Goal: Information Seeking & Learning: Learn about a topic

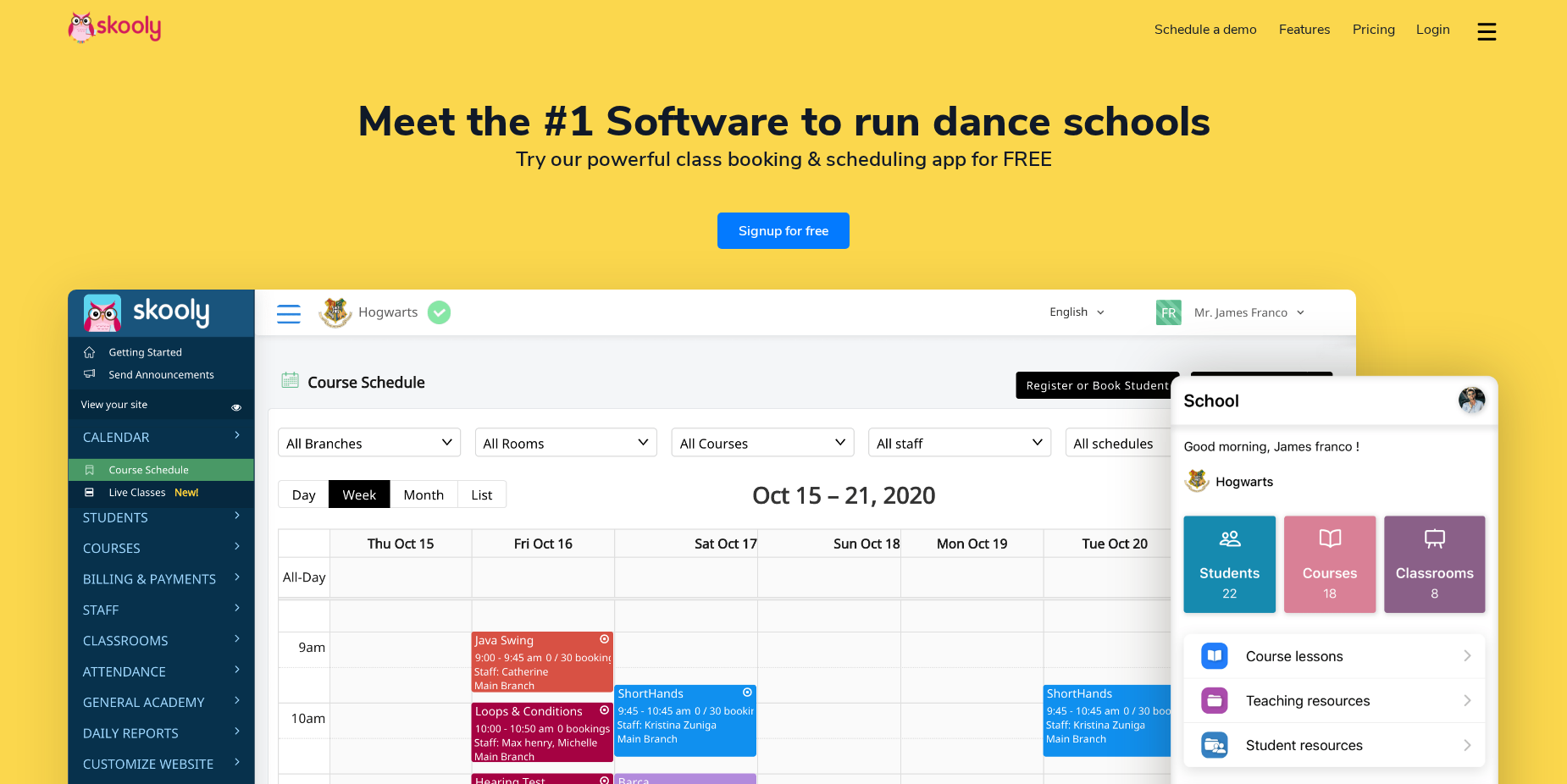
select select "en"
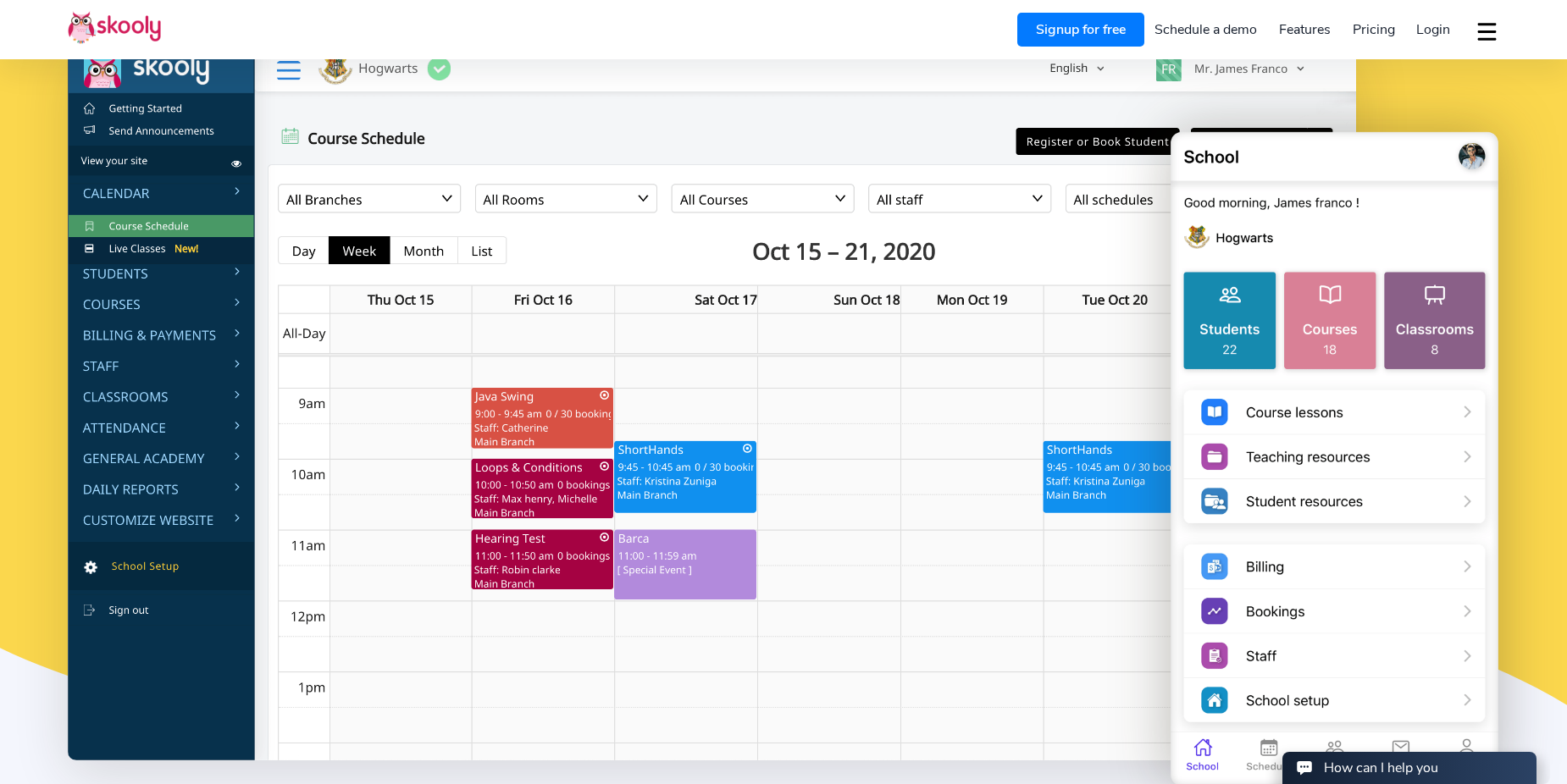
scroll to position [254, 0]
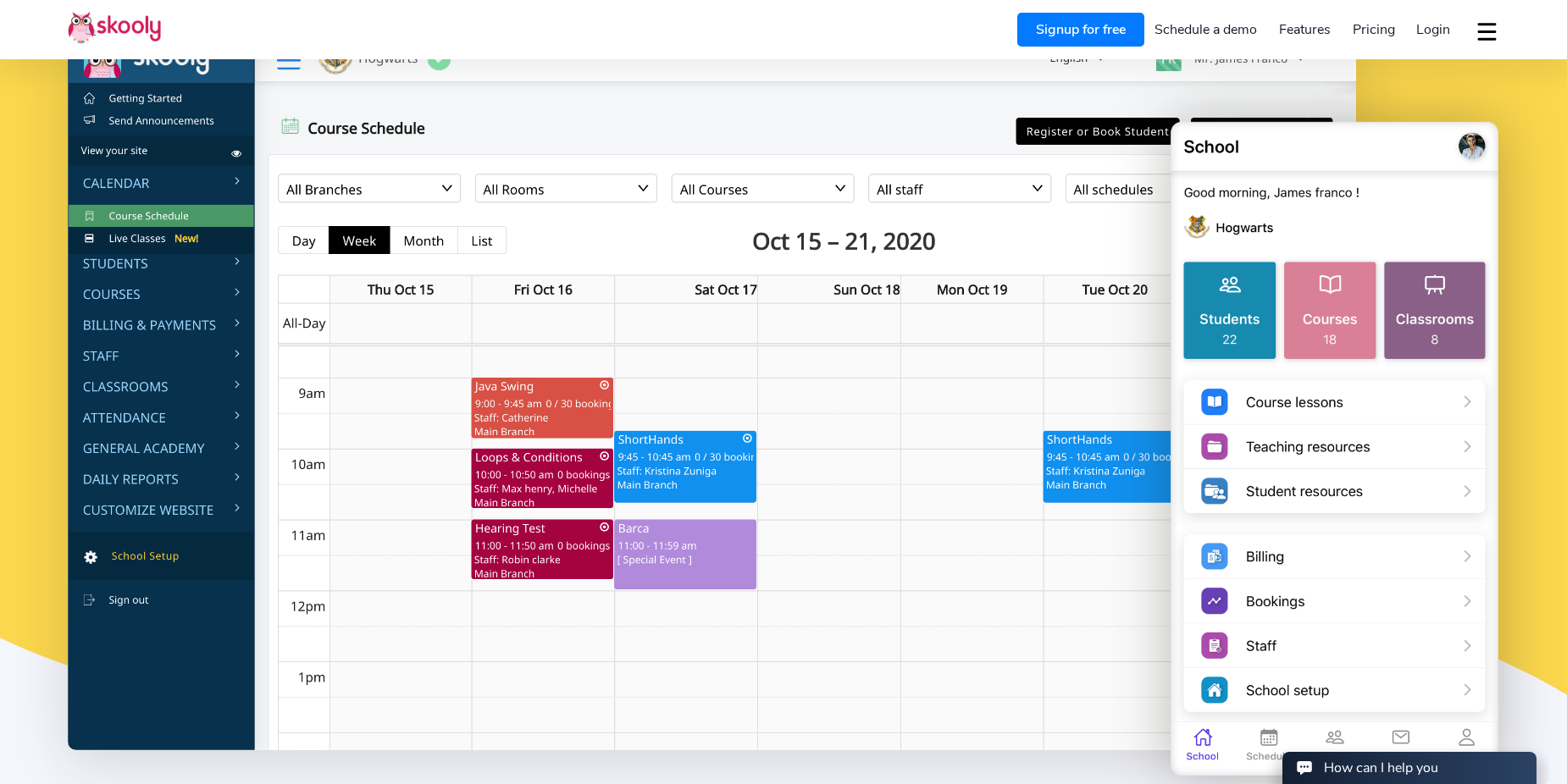
select select "1"
select select "[GEOGRAPHIC_DATA]"
select select "America/New_York"
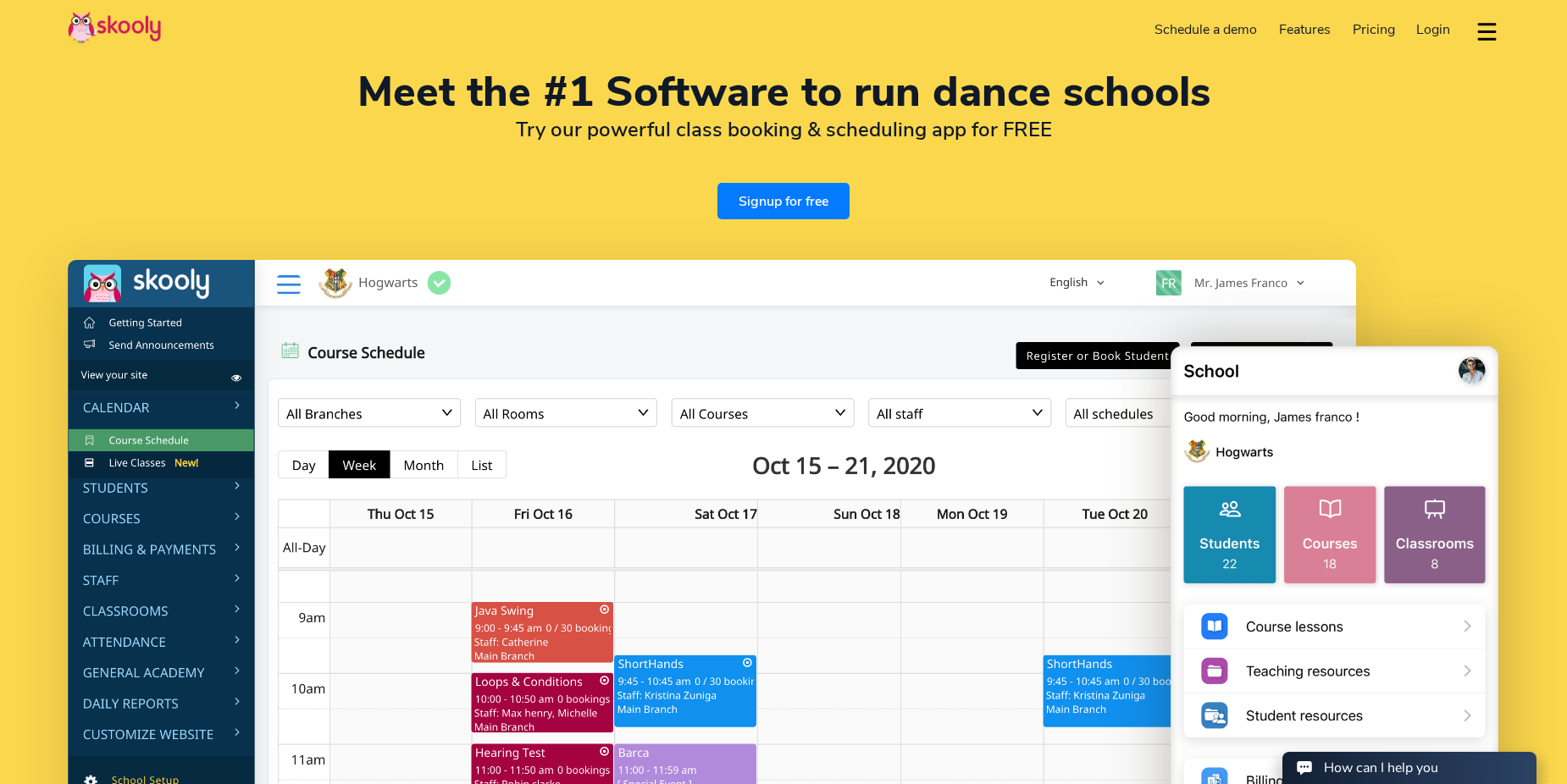
scroll to position [0, 0]
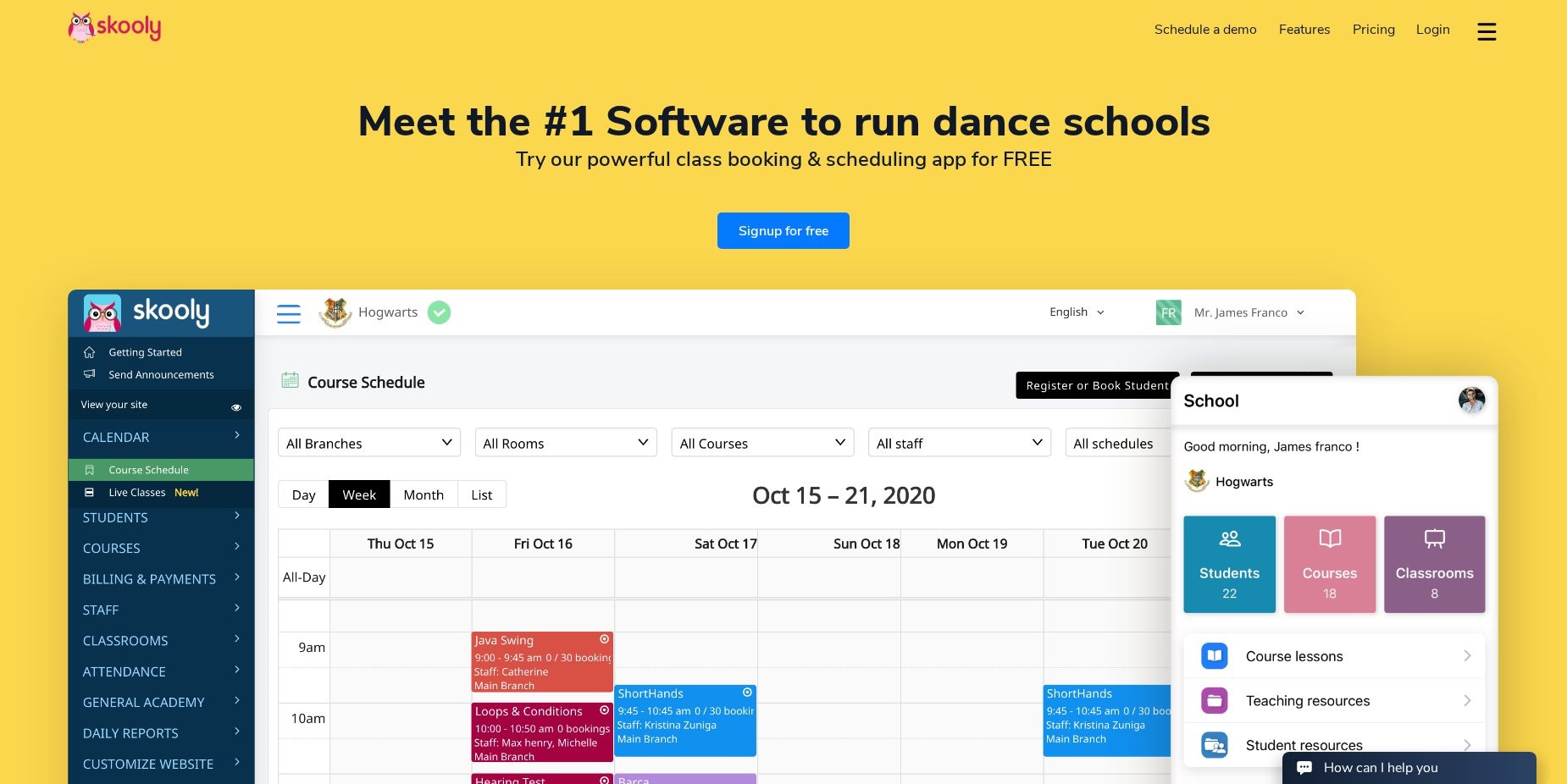
click at [1367, 26] on span "Pricing" at bounding box center [1373, 30] width 43 height 19
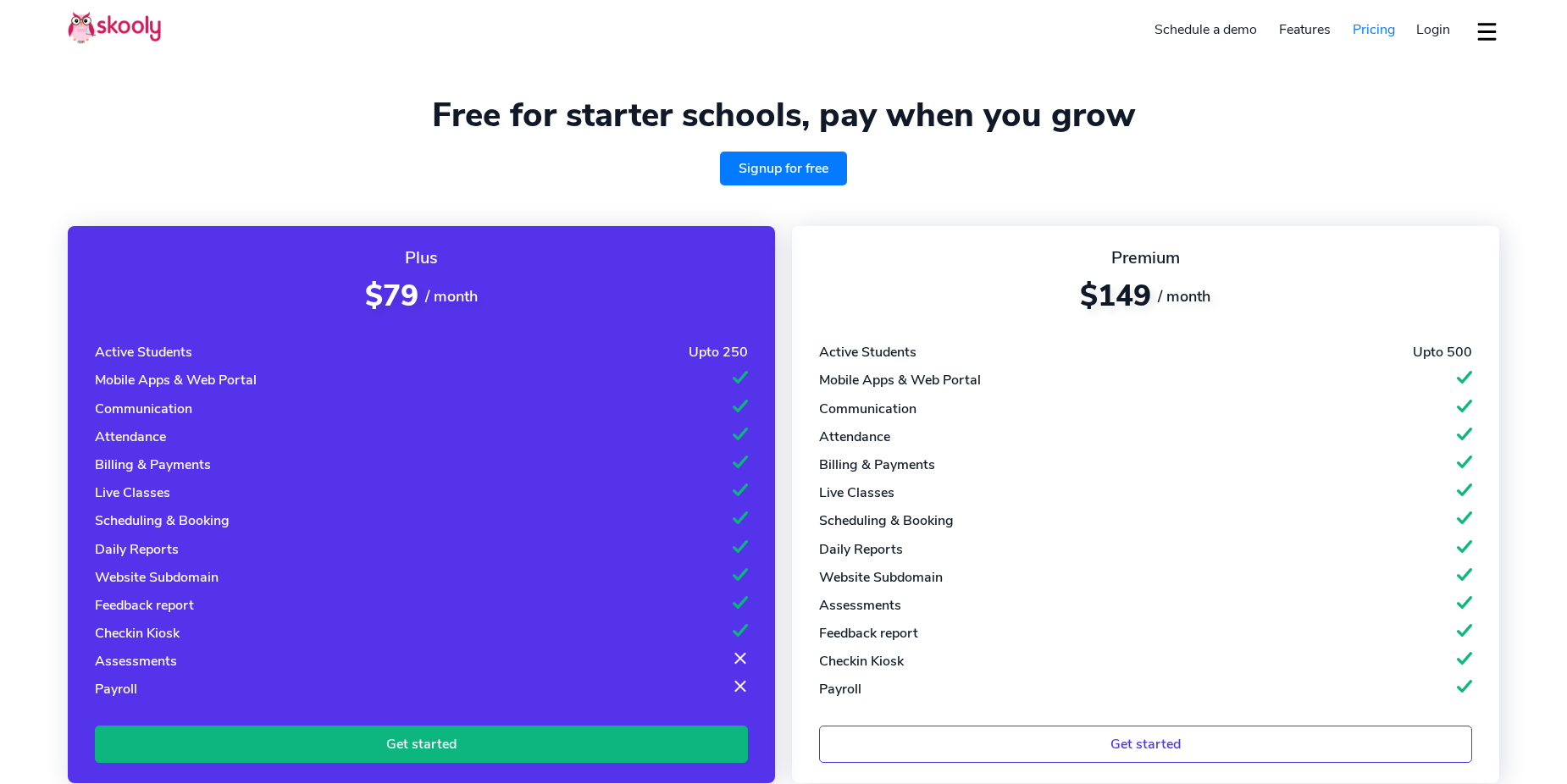
select select "en"
select select "1"
select select "[GEOGRAPHIC_DATA]"
select select "America/New_York"
select select "en"
